Goal: Task Accomplishment & Management: Use online tool/utility

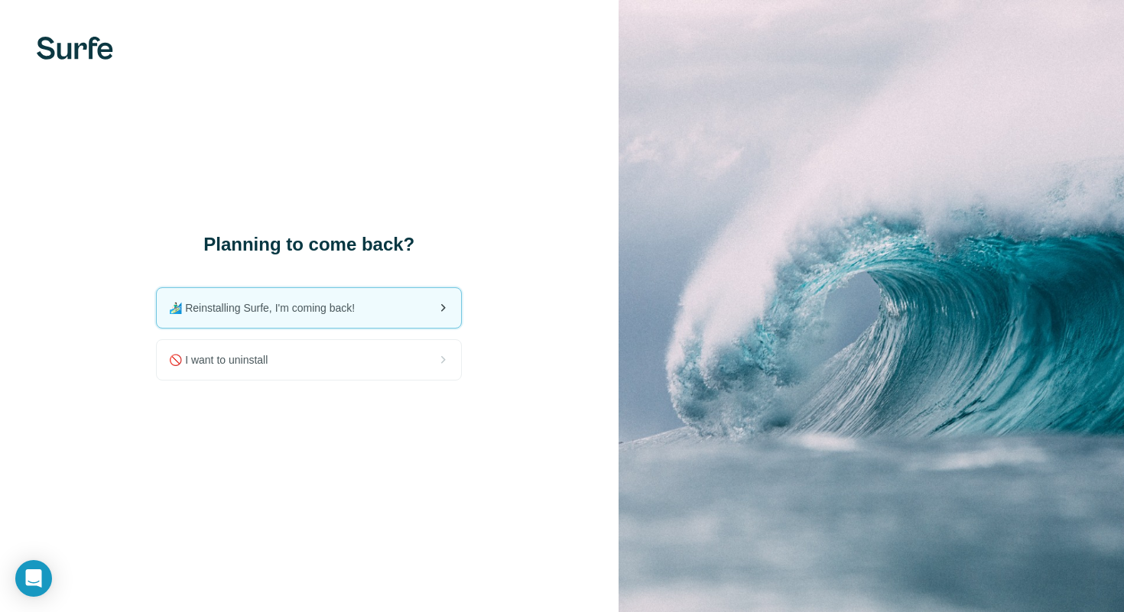
click at [326, 313] on span "🏄🏻‍♂️ Reinstalling Surfe, I'm coming back!" at bounding box center [268, 307] width 198 height 15
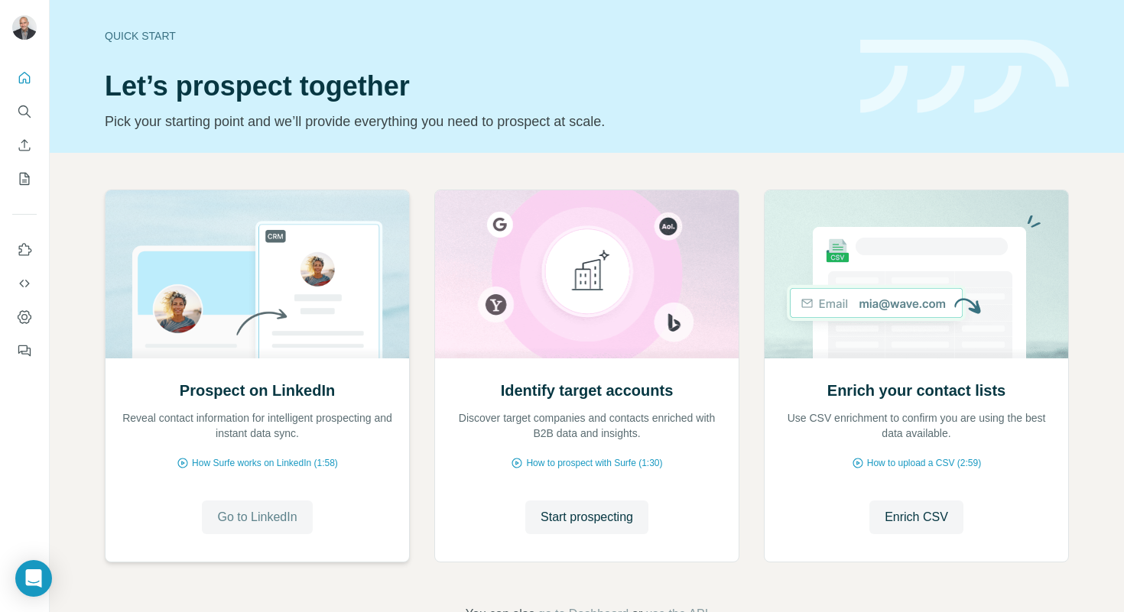
click at [273, 515] on span "Go to LinkedIn" at bounding box center [257, 517] width 80 height 18
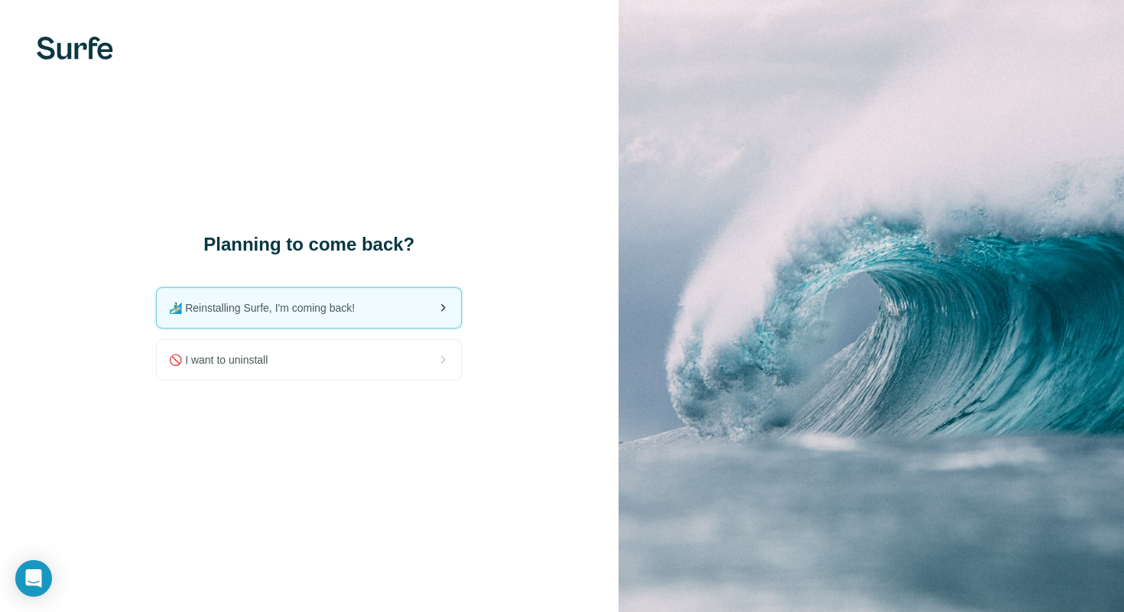
click at [383, 315] on div "🏄🏻‍♂️ Reinstalling Surfe, I'm coming back!" at bounding box center [309, 308] width 304 height 40
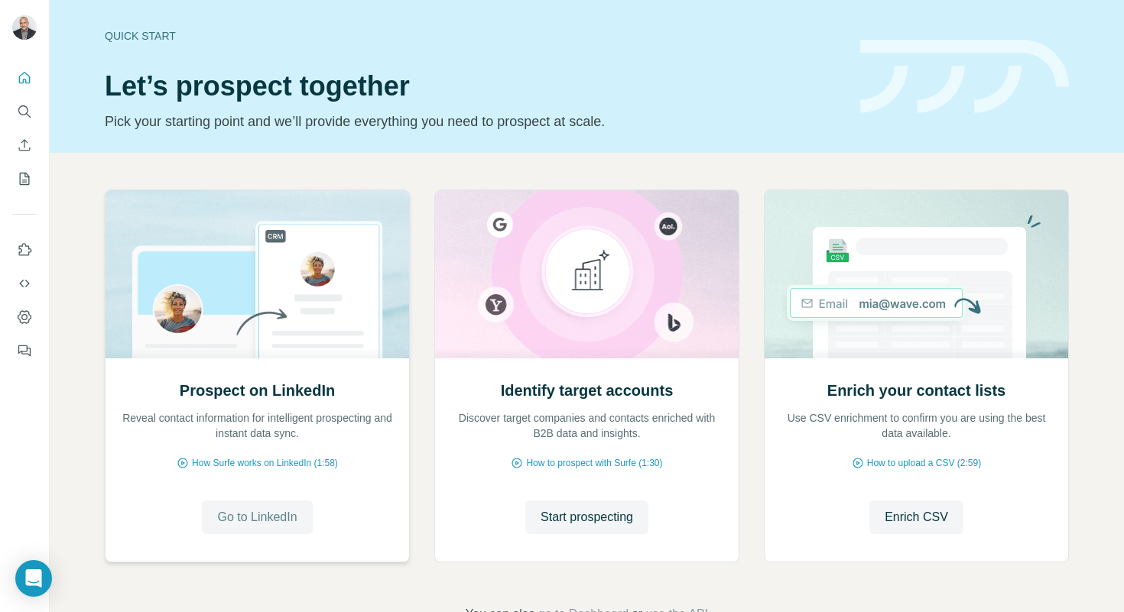
click at [283, 511] on span "Go to LinkedIn" at bounding box center [257, 517] width 80 height 18
click at [258, 512] on span "Go to LinkedIn" at bounding box center [257, 517] width 80 height 18
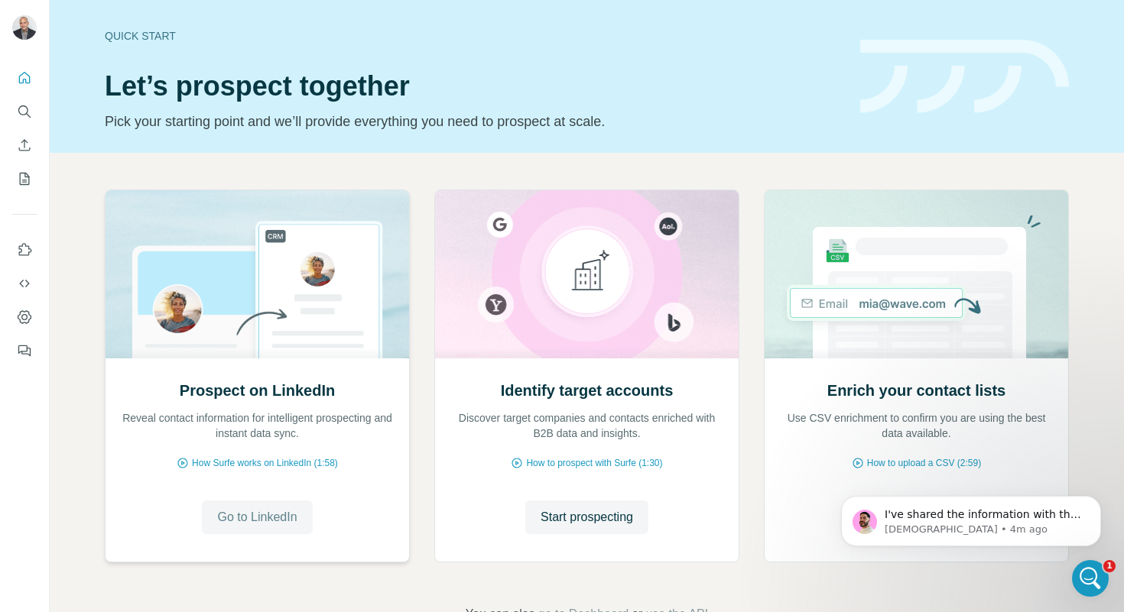
click at [236, 521] on span "Go to LinkedIn" at bounding box center [257, 517] width 80 height 18
